Goal: Check status: Check status

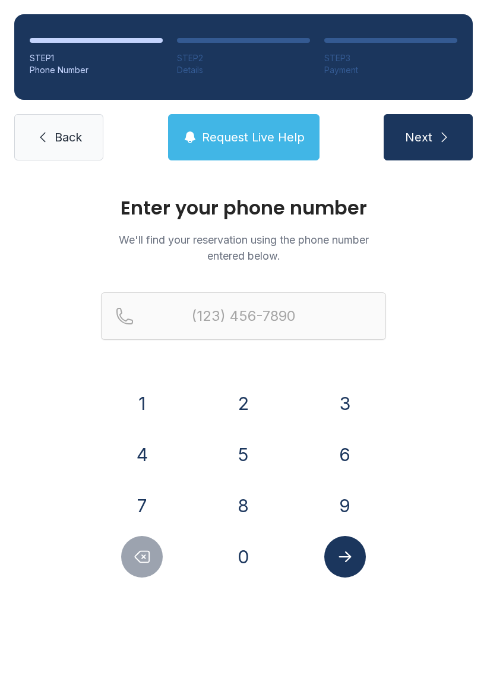
click at [350, 452] on button "6" at bounding box center [346, 455] width 42 height 42
click at [160, 510] on button "7" at bounding box center [142, 506] width 42 height 42
click at [260, 502] on button "8" at bounding box center [244, 506] width 42 height 42
click at [155, 509] on button "7" at bounding box center [142, 506] width 42 height 42
click at [257, 555] on button "0" at bounding box center [244, 557] width 42 height 42
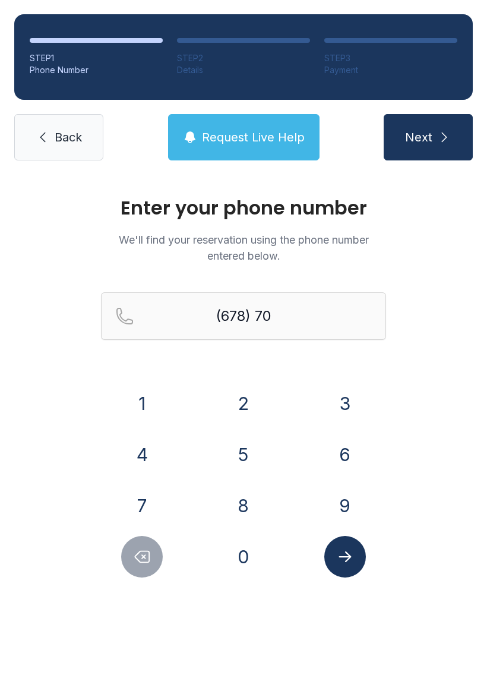
click at [135, 454] on button "4" at bounding box center [142, 455] width 42 height 42
click at [355, 457] on button "6" at bounding box center [346, 455] width 42 height 42
click at [144, 452] on button "4" at bounding box center [142, 455] width 42 height 42
click at [133, 407] on button "1" at bounding box center [142, 404] width 42 height 42
click at [224, 406] on button "2" at bounding box center [244, 404] width 42 height 42
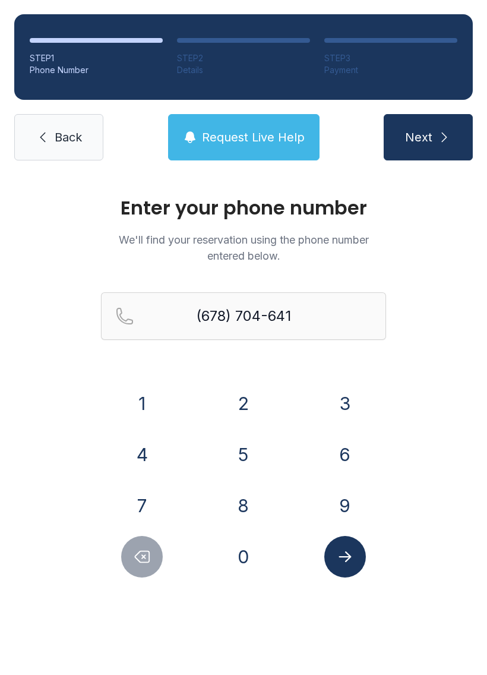
type input "[PHONE_NUMBER]"
click at [359, 551] on button "Submit lookup form" at bounding box center [346, 557] width 42 height 42
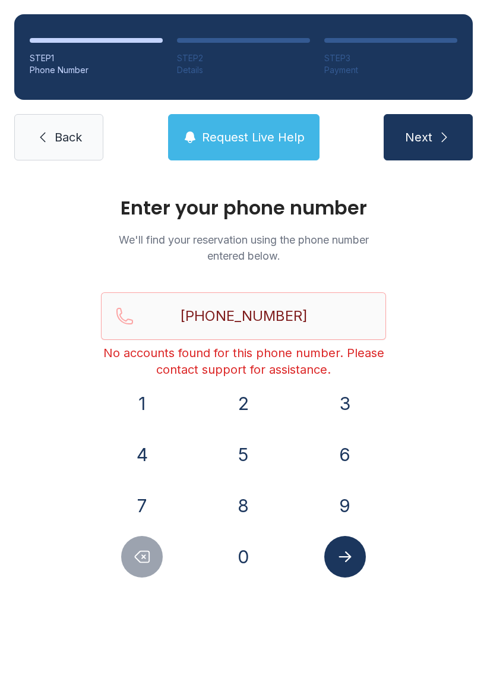
click at [347, 568] on button "Submit lookup form" at bounding box center [346, 557] width 42 height 42
